Goal: Complete application form

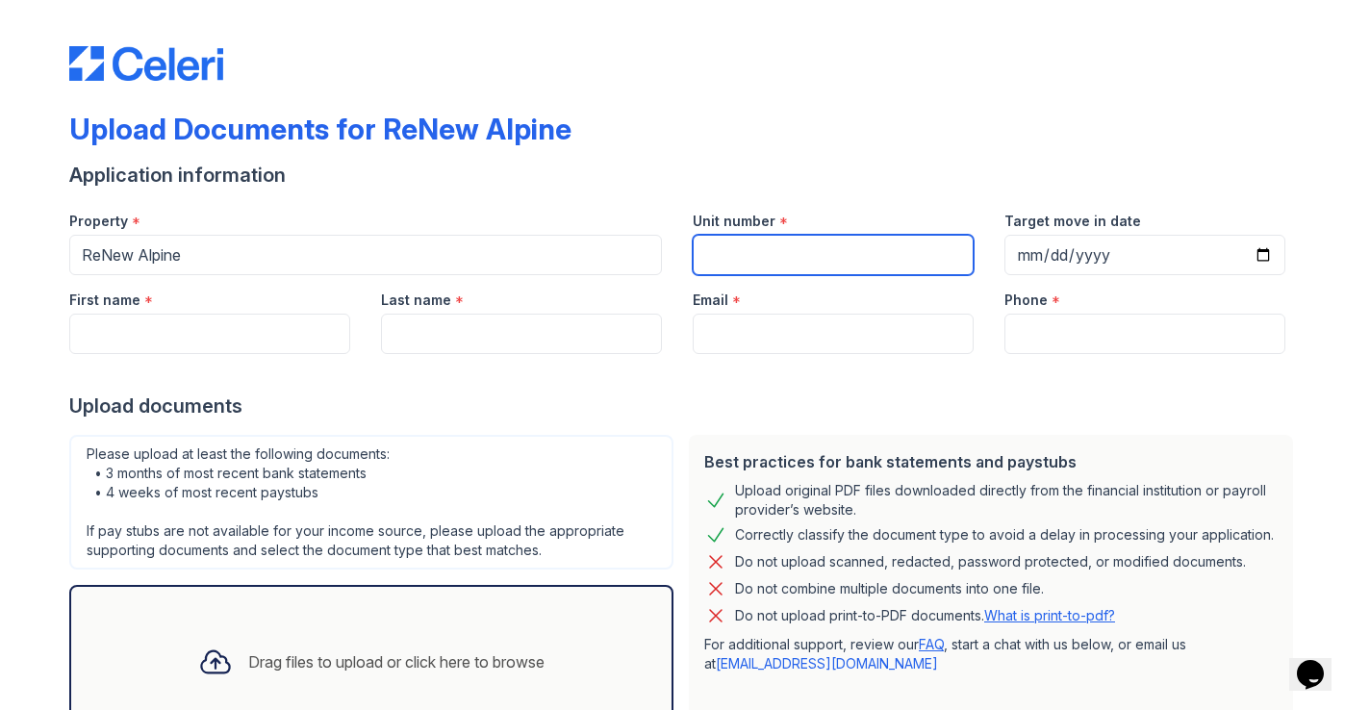
click at [724, 256] on input "Unit number" at bounding box center [833, 255] width 281 height 40
type input "77"
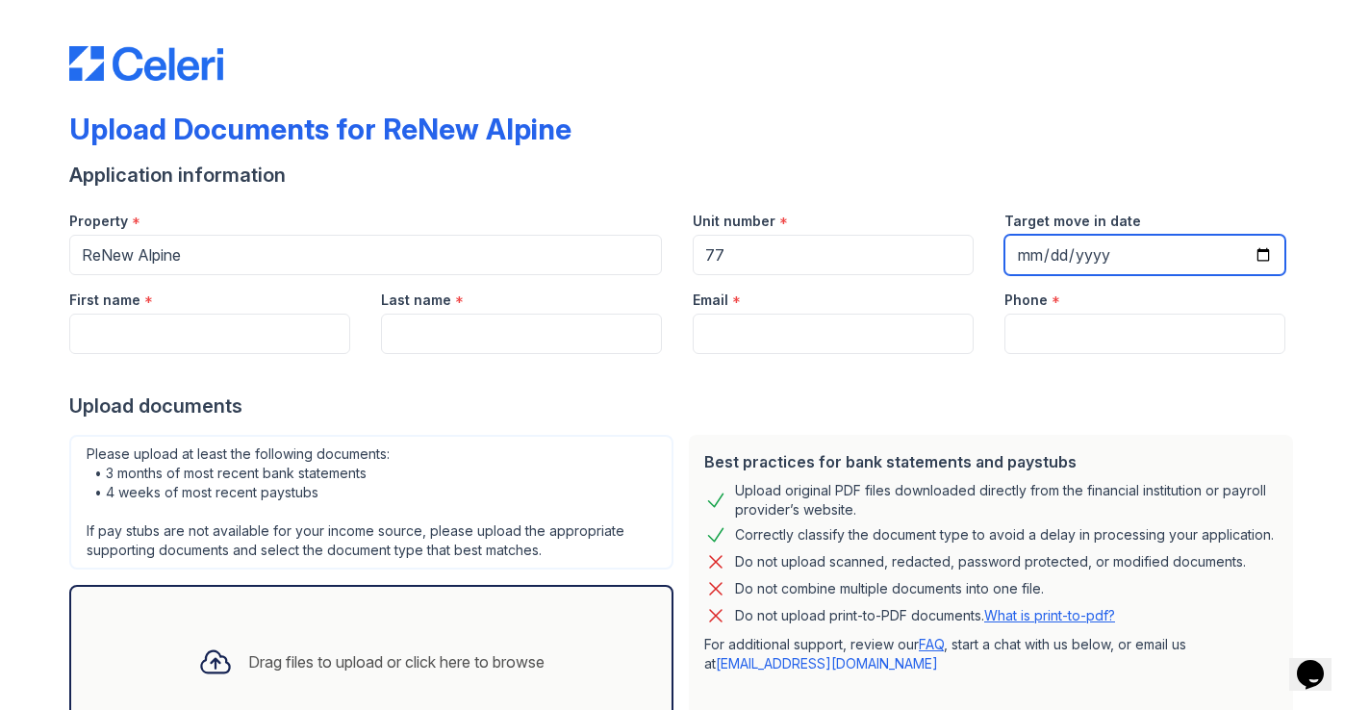
click at [1062, 249] on input "Target move in date" at bounding box center [1144, 255] width 281 height 40
click at [1030, 252] on input "Target move in date" at bounding box center [1144, 255] width 281 height 40
click at [1272, 256] on input "Target move in date" at bounding box center [1144, 255] width 281 height 40
type input "2025-09-05"
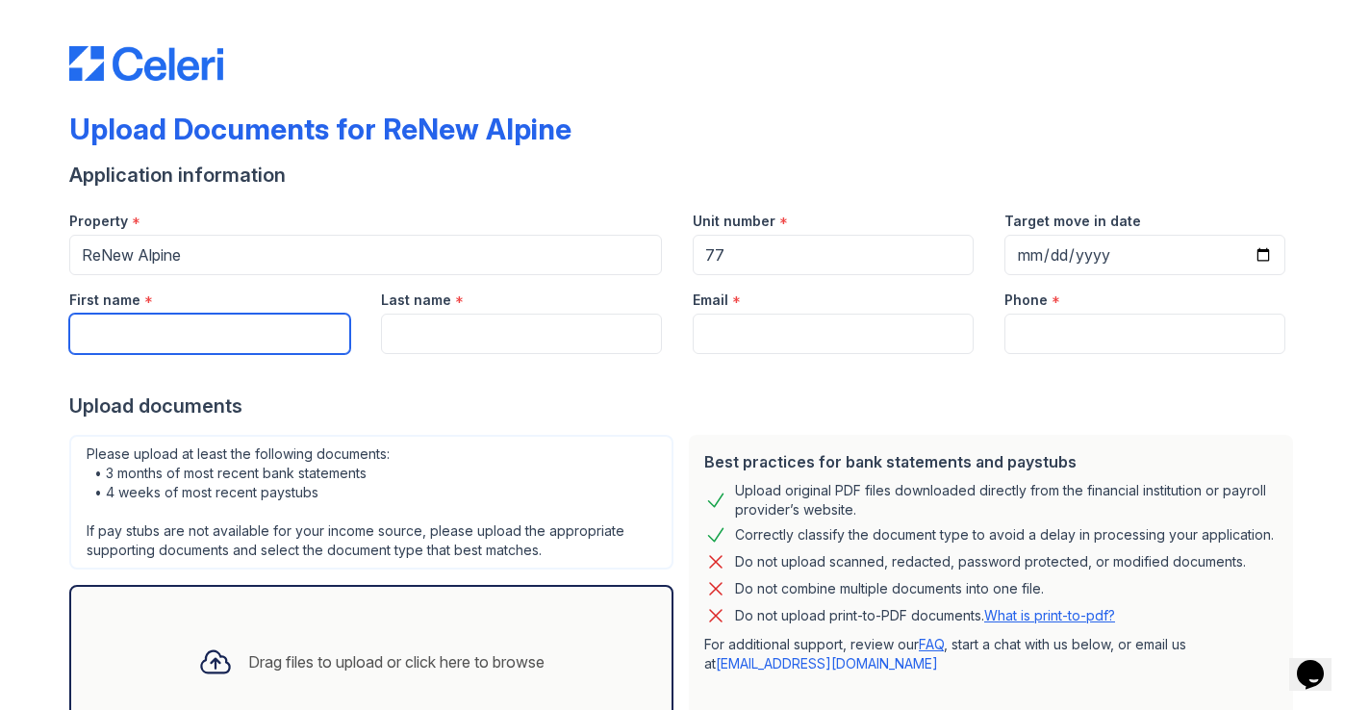
click at [173, 348] on input "First name" at bounding box center [209, 334] width 281 height 40
type input "armando"
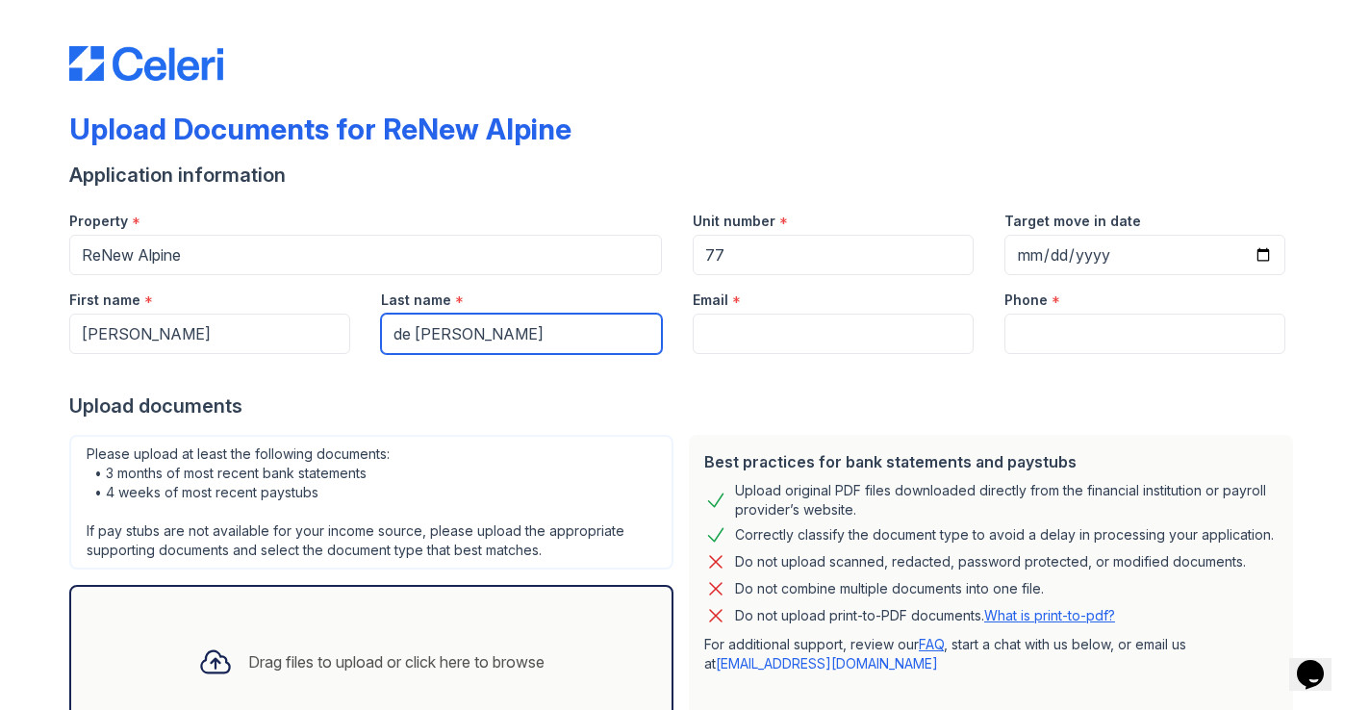
type input "de leon"
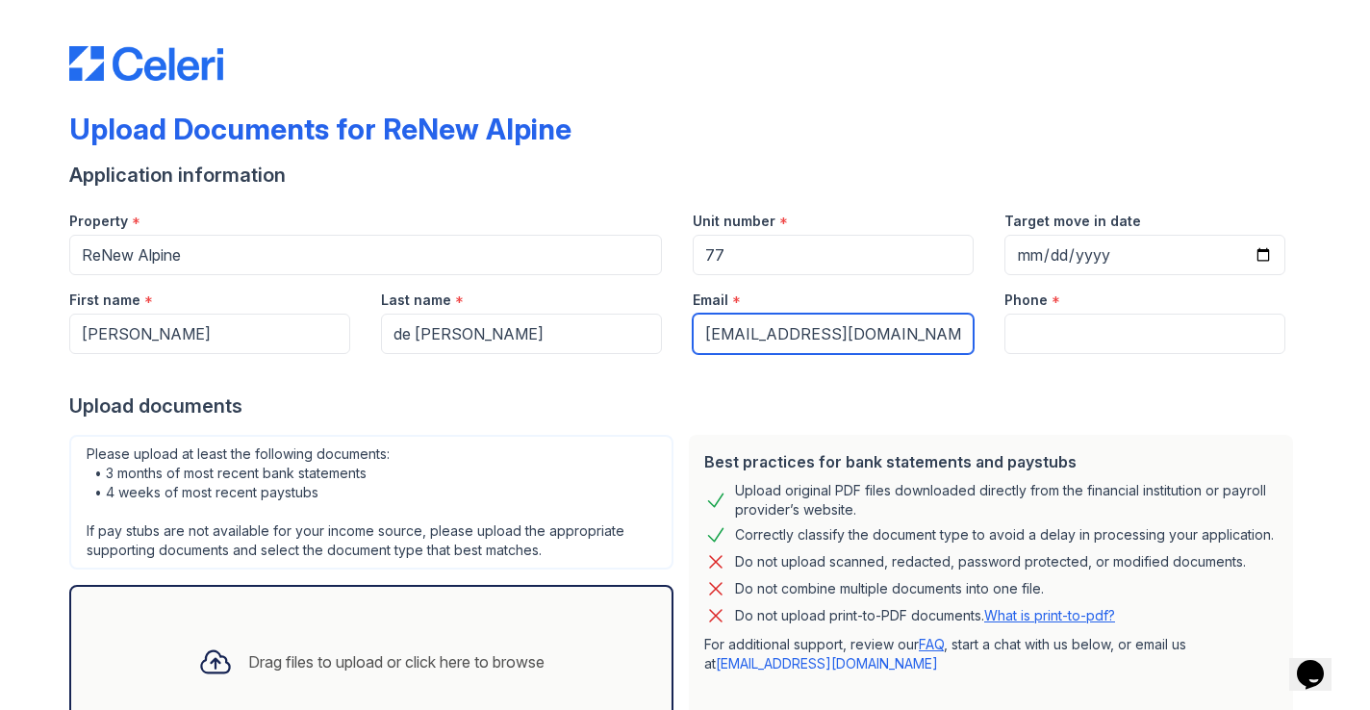
type input "[EMAIL_ADDRESS][DOMAIN_NAME]"
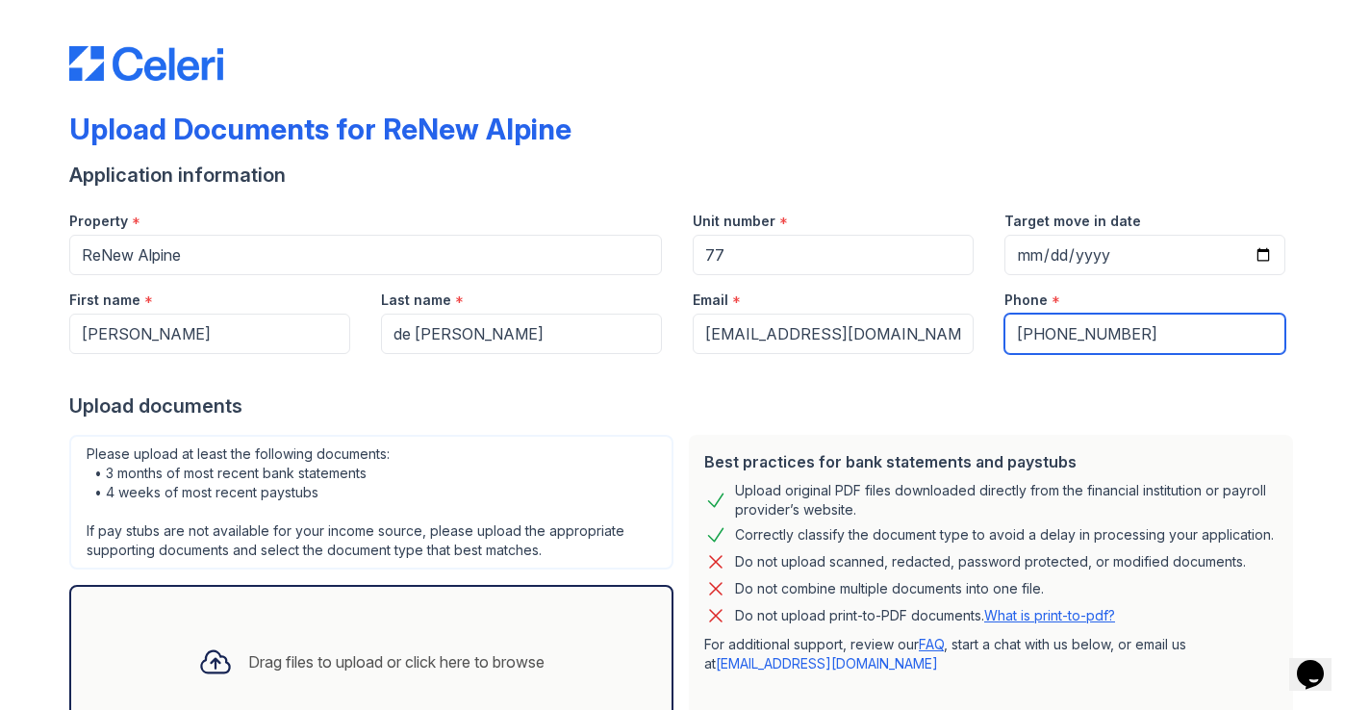
scroll to position [148, 0]
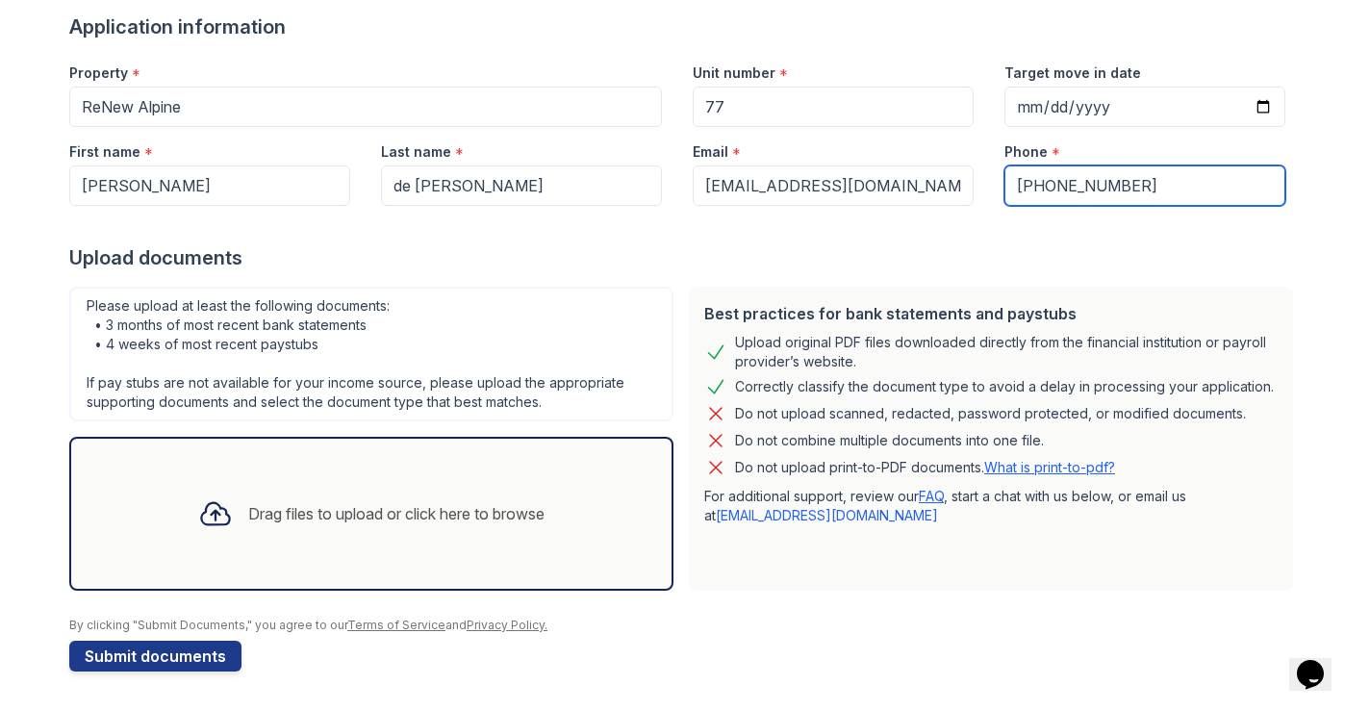
type input "619-672-2515"
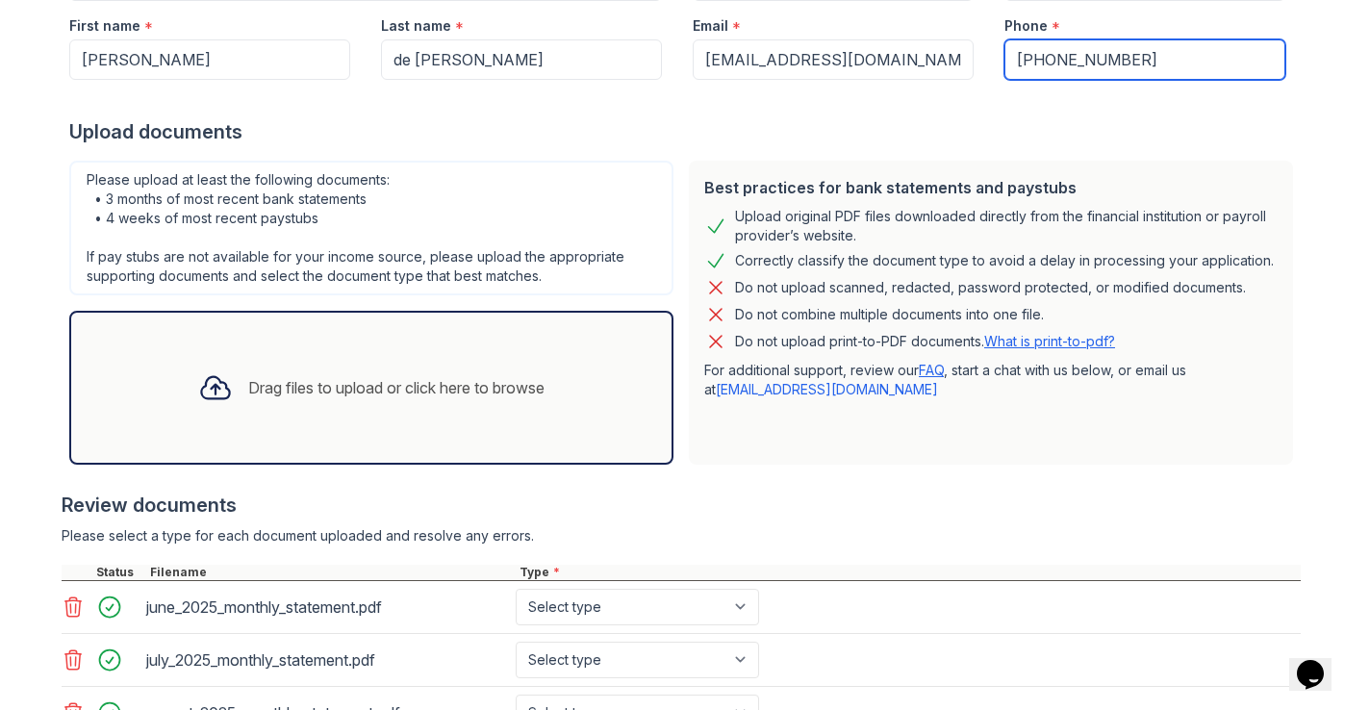
scroll to position [435, 0]
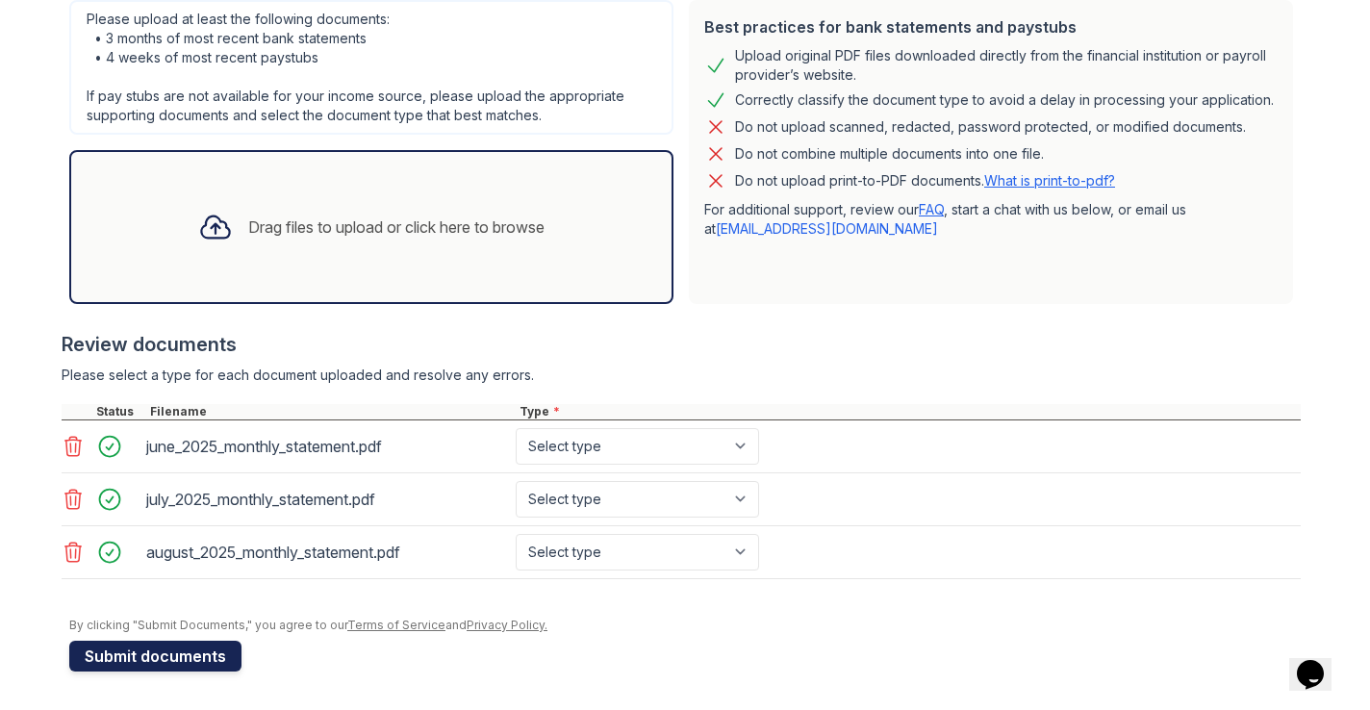
click at [194, 653] on button "Submit documents" at bounding box center [155, 656] width 172 height 31
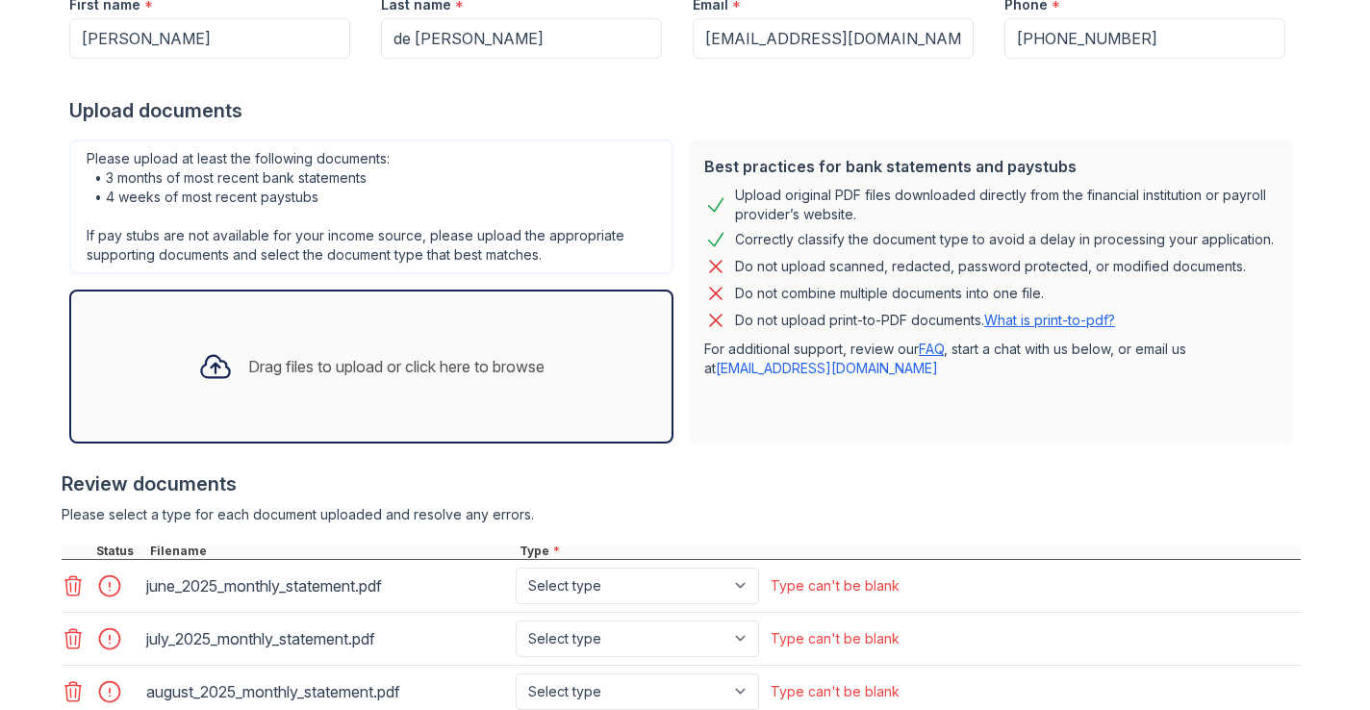
scroll to position [550, 0]
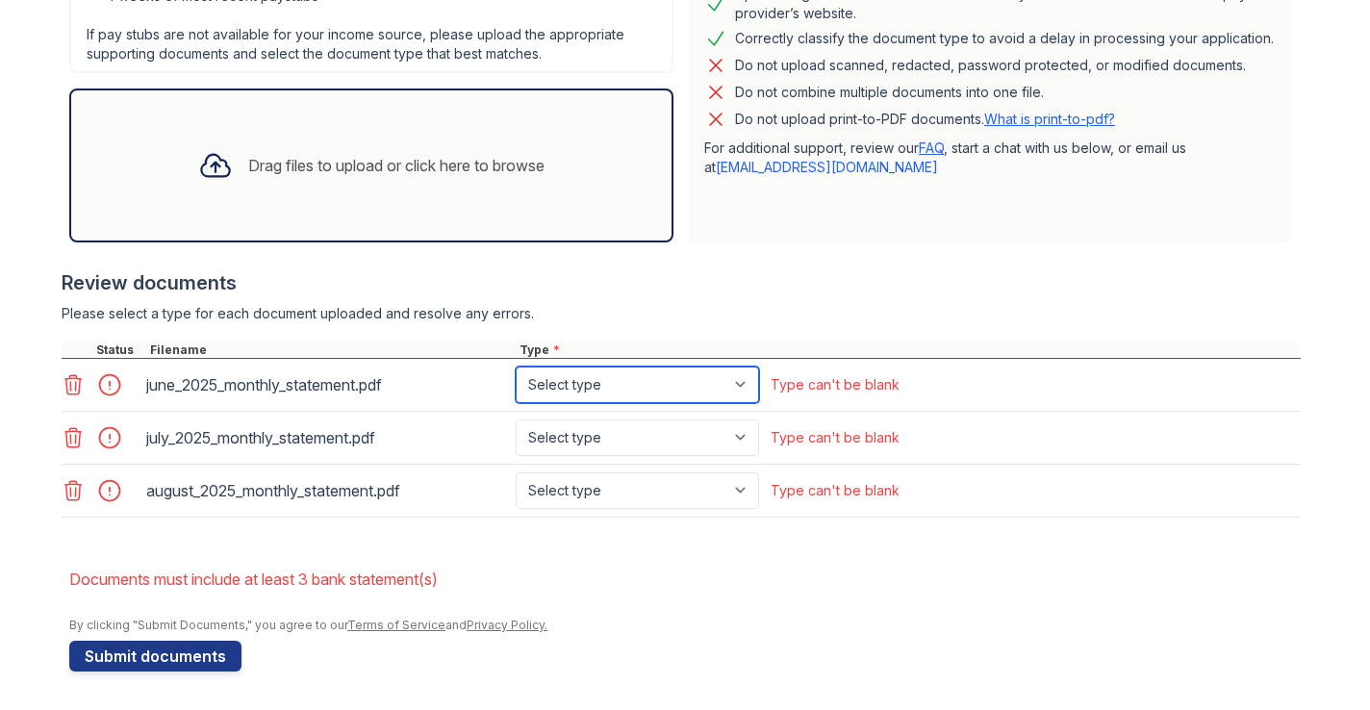
click at [743, 391] on select "Select type Paystub Bank Statement Offer Letter Tax Documents Benefit Award Let…" at bounding box center [637, 385] width 243 height 37
select select "bank_statement"
click at [516, 367] on select "Select type Paystub Bank Statement Offer Letter Tax Documents Benefit Award Let…" at bounding box center [637, 385] width 243 height 37
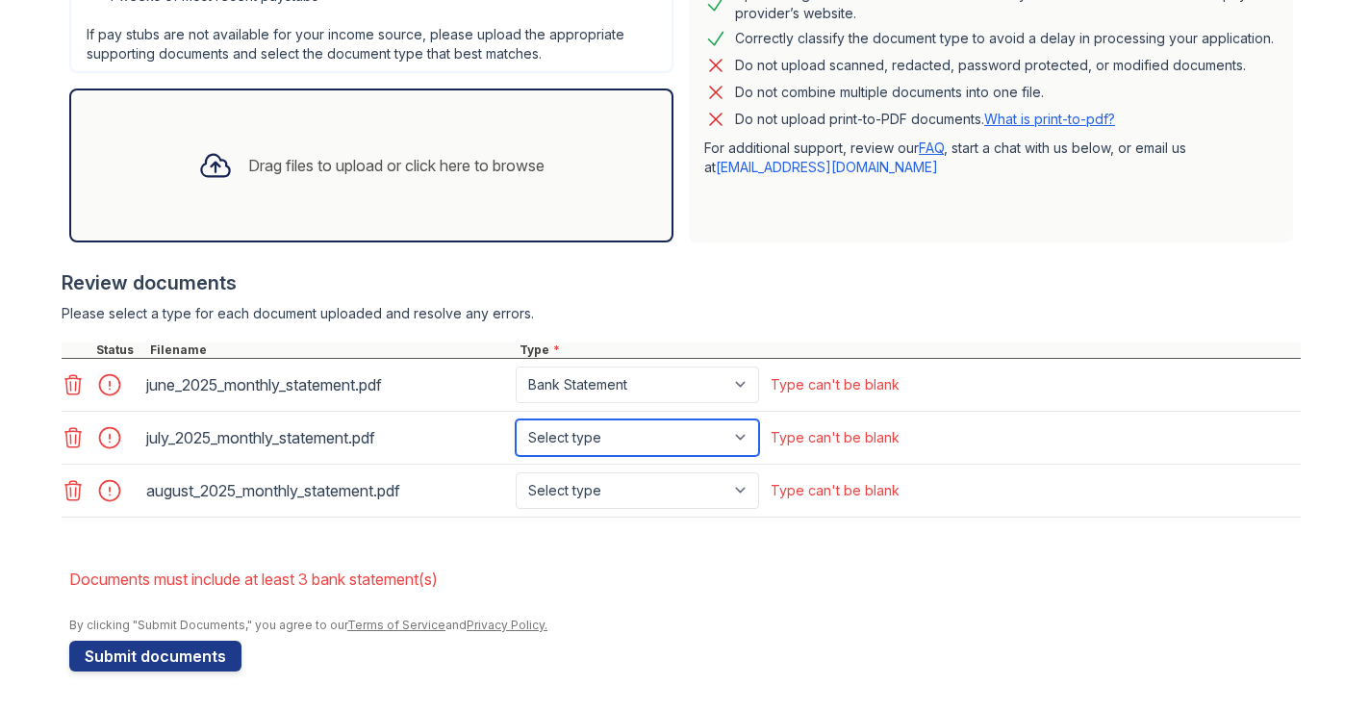
click at [740, 439] on select "Select type Paystub Bank Statement Offer Letter Tax Documents Benefit Award Let…" at bounding box center [637, 437] width 243 height 37
select select "bank_statement"
click at [516, 419] on select "Select type Paystub Bank Statement Offer Letter Tax Documents Benefit Award Let…" at bounding box center [637, 437] width 243 height 37
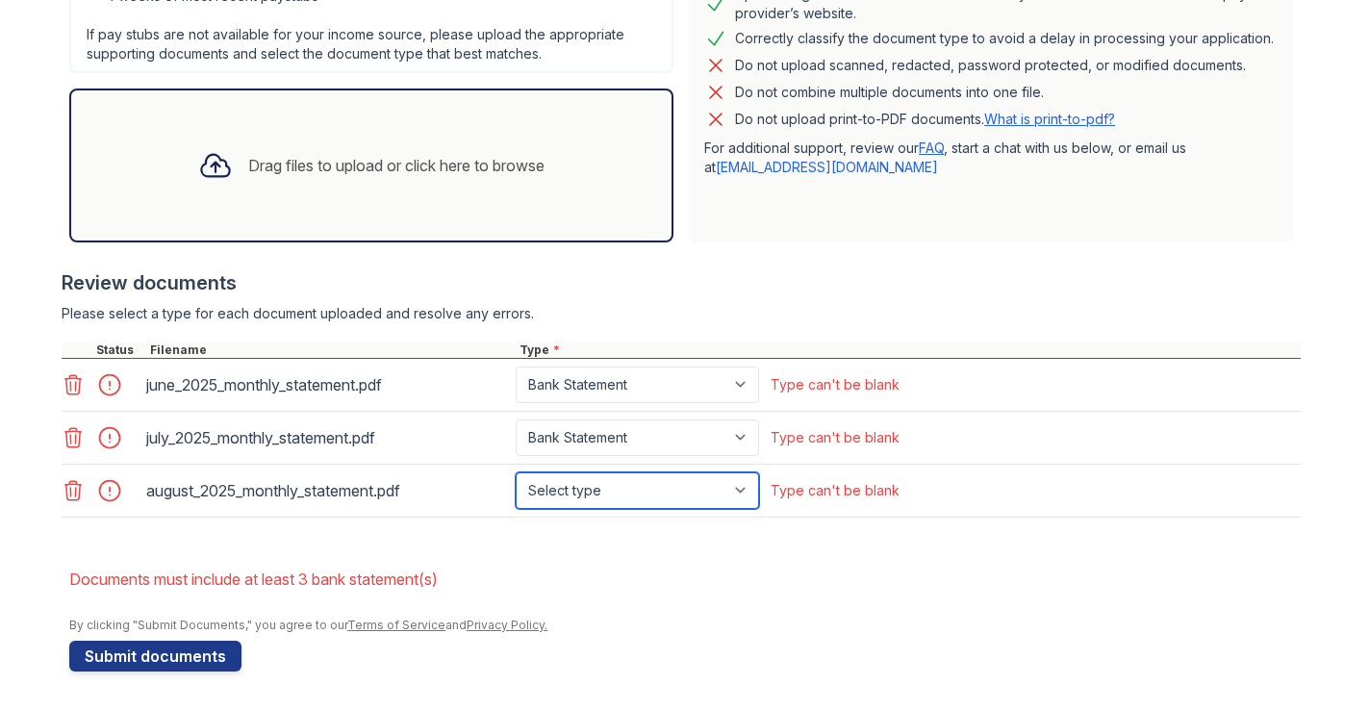
click at [738, 495] on select "Select type Paystub Bank Statement Offer Letter Tax Documents Benefit Award Let…" at bounding box center [637, 490] width 243 height 37
select select "bank_statement"
click at [516, 472] on select "Select type Paystub Bank Statement Offer Letter Tax Documents Benefit Award Let…" at bounding box center [637, 490] width 243 height 37
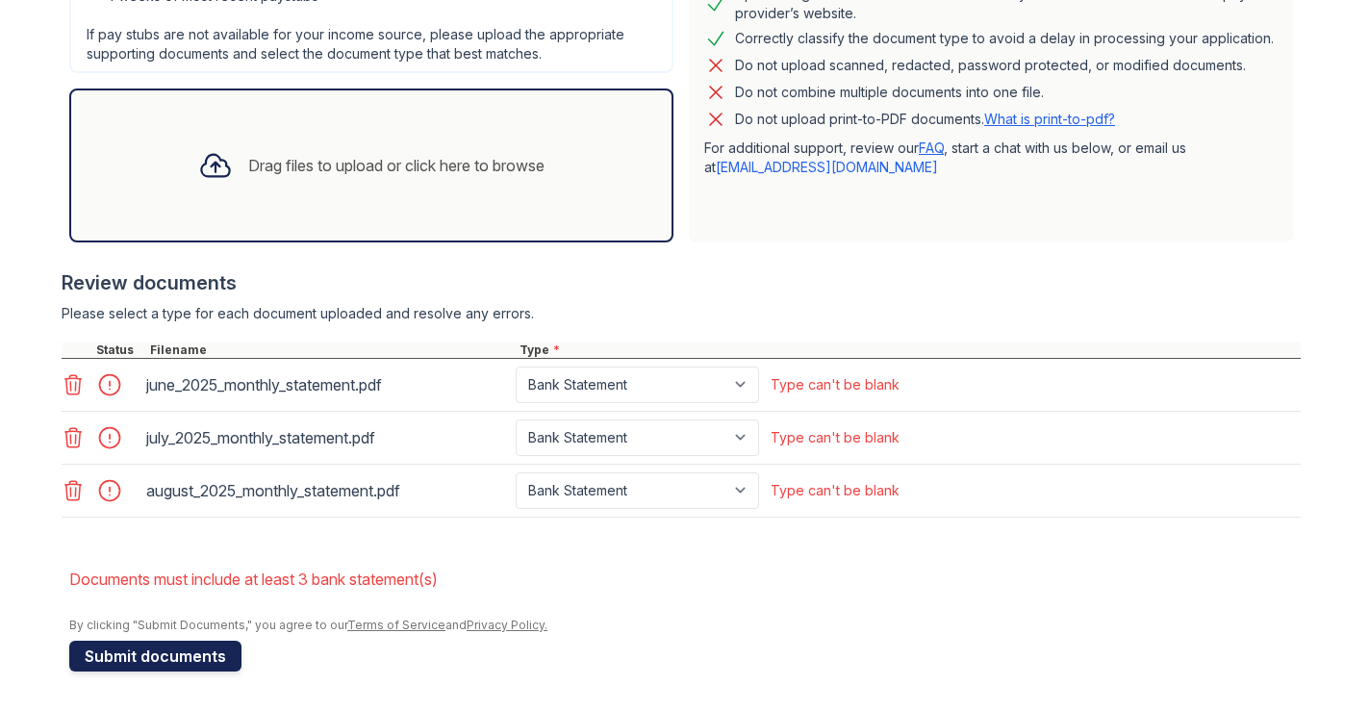
click at [190, 657] on button "Submit documents" at bounding box center [155, 656] width 172 height 31
